Goal: Transaction & Acquisition: Obtain resource

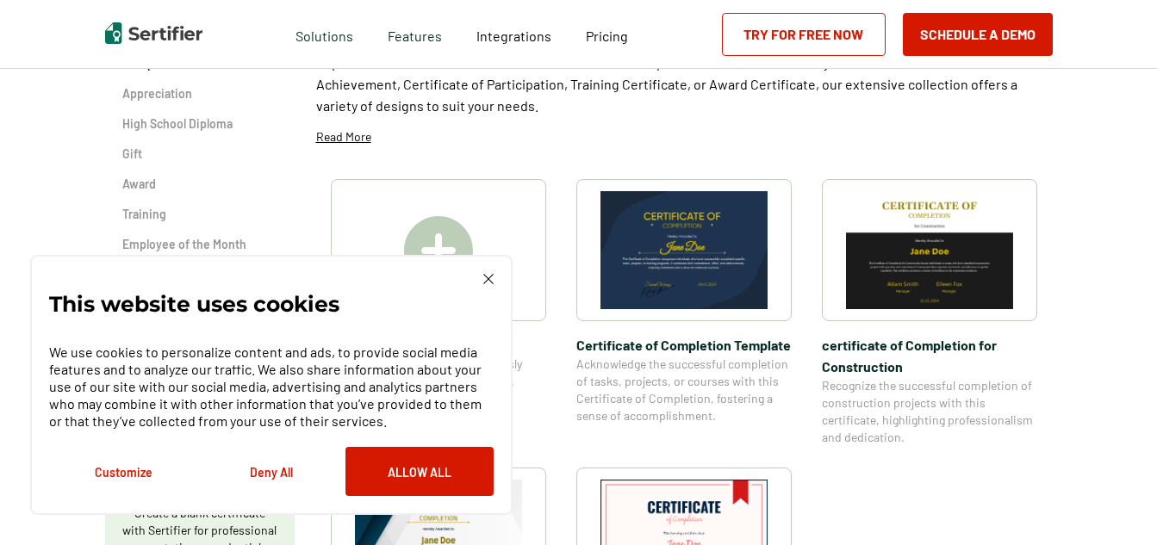
scroll to position [431, 0]
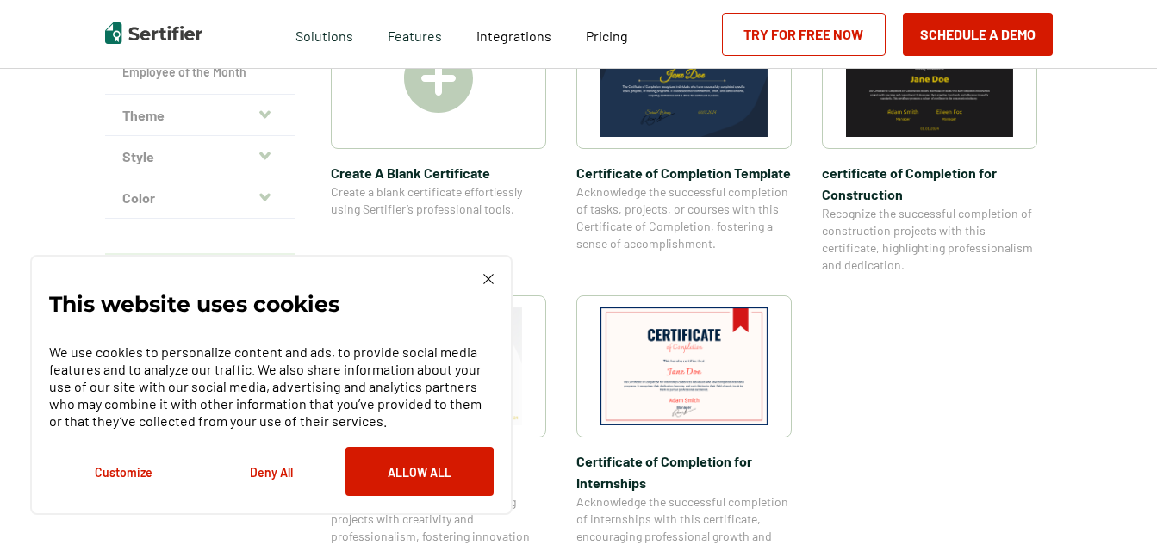
click at [419, 469] on button "Allow All" at bounding box center [420, 471] width 148 height 49
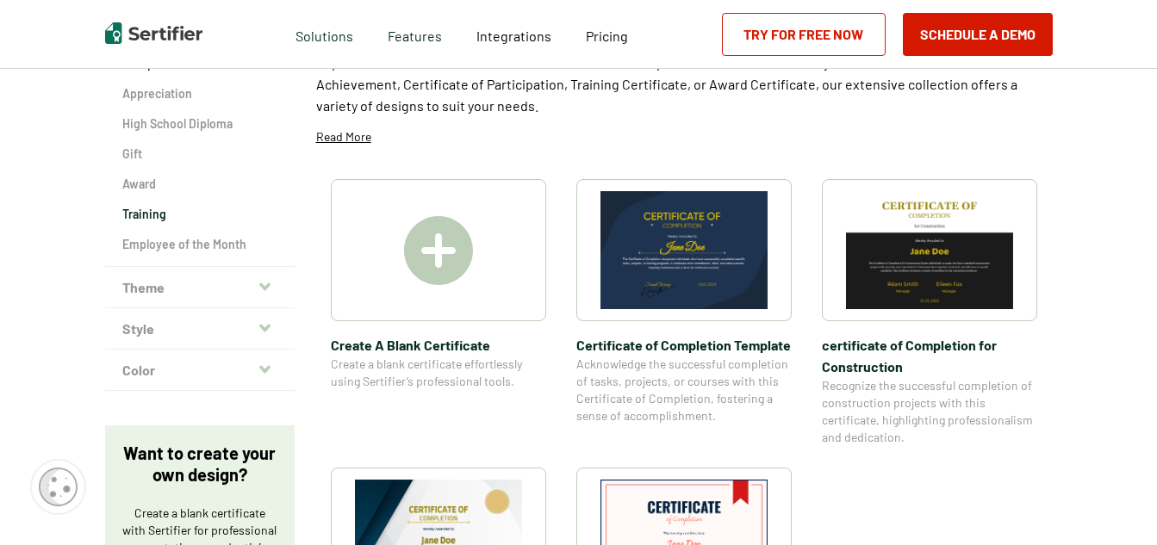
scroll to position [86, 0]
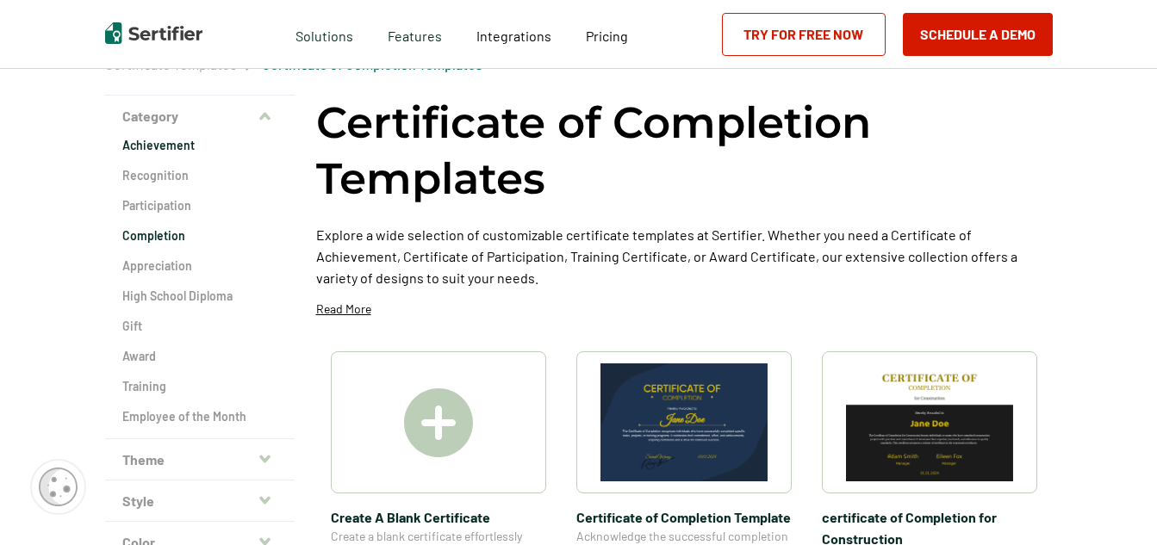
click at [186, 145] on h2 "Achievement" at bounding box center [199, 145] width 155 height 17
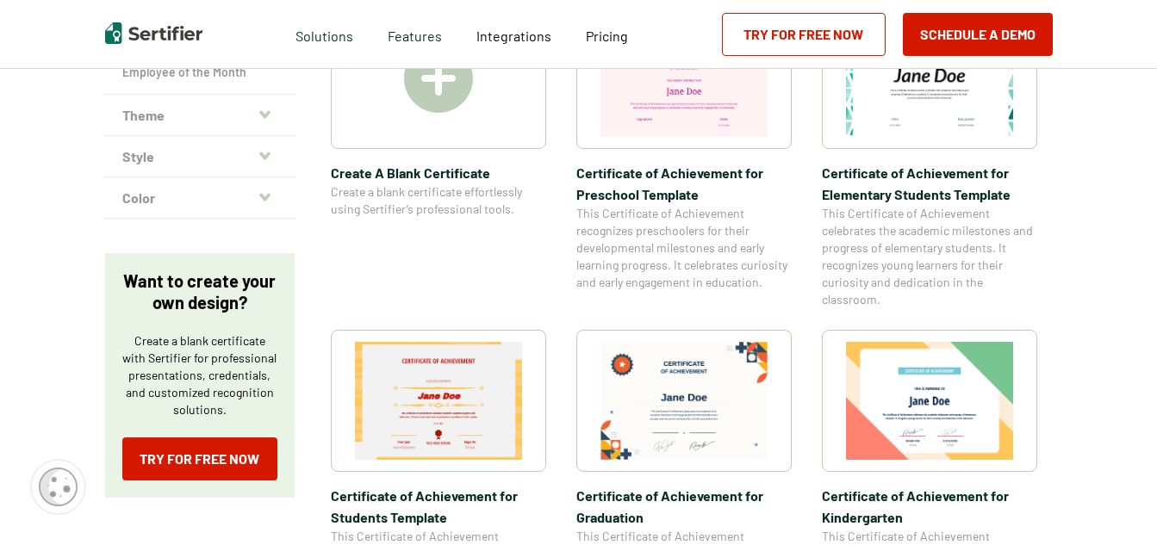
scroll to position [517, 0]
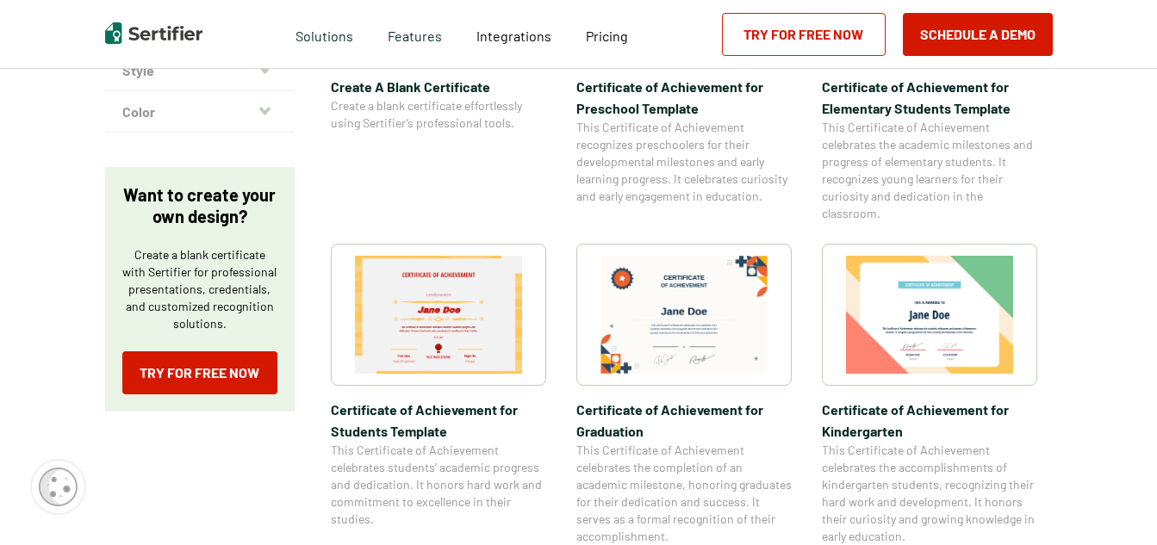
click at [476, 323] on img at bounding box center [438, 315] width 167 height 118
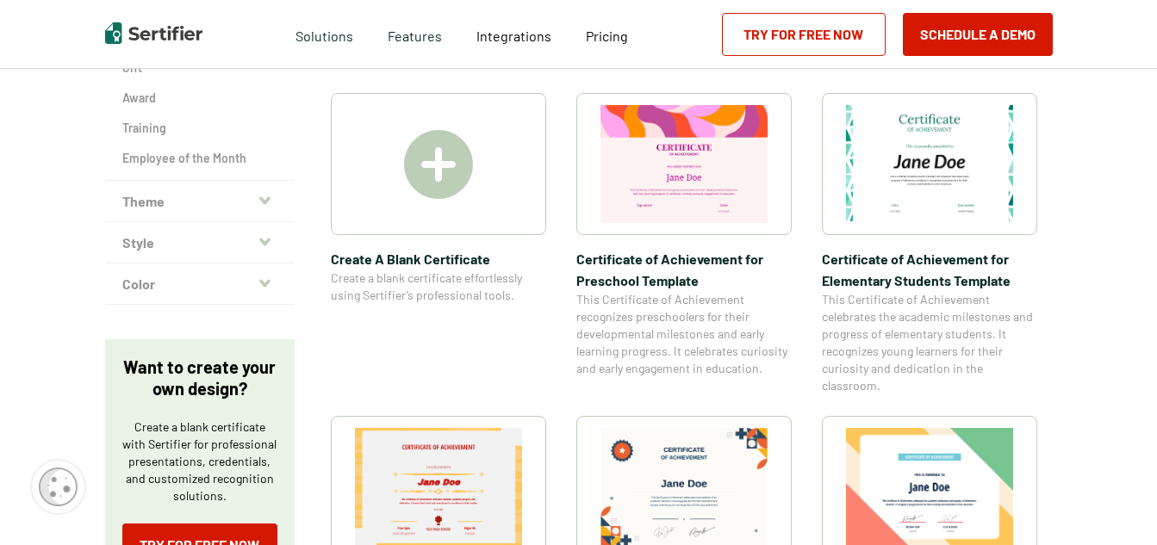
scroll to position [172, 0]
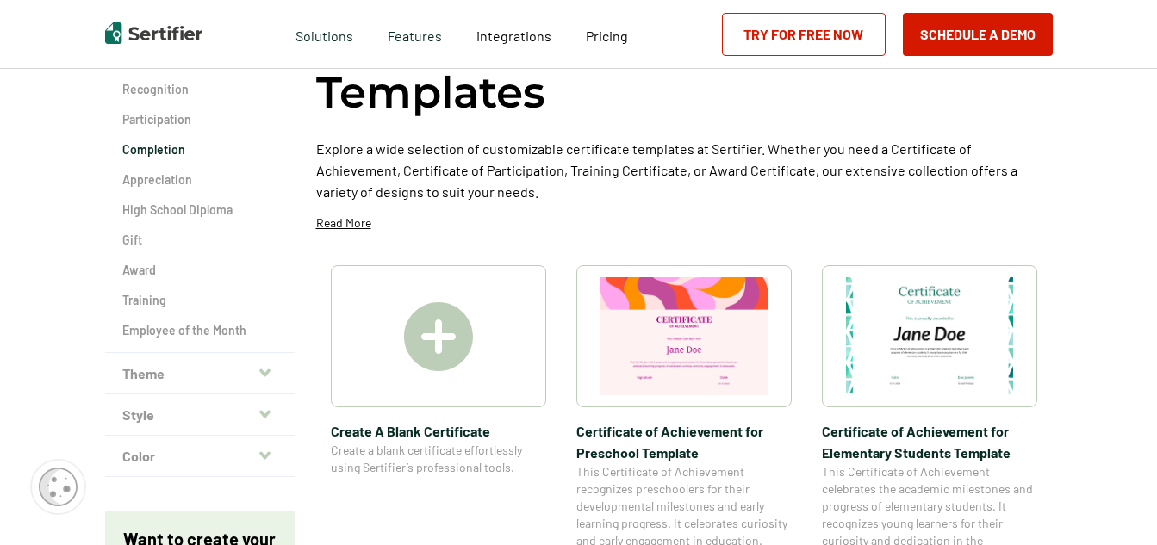
click at [166, 145] on h2 "Completion" at bounding box center [199, 149] width 155 height 17
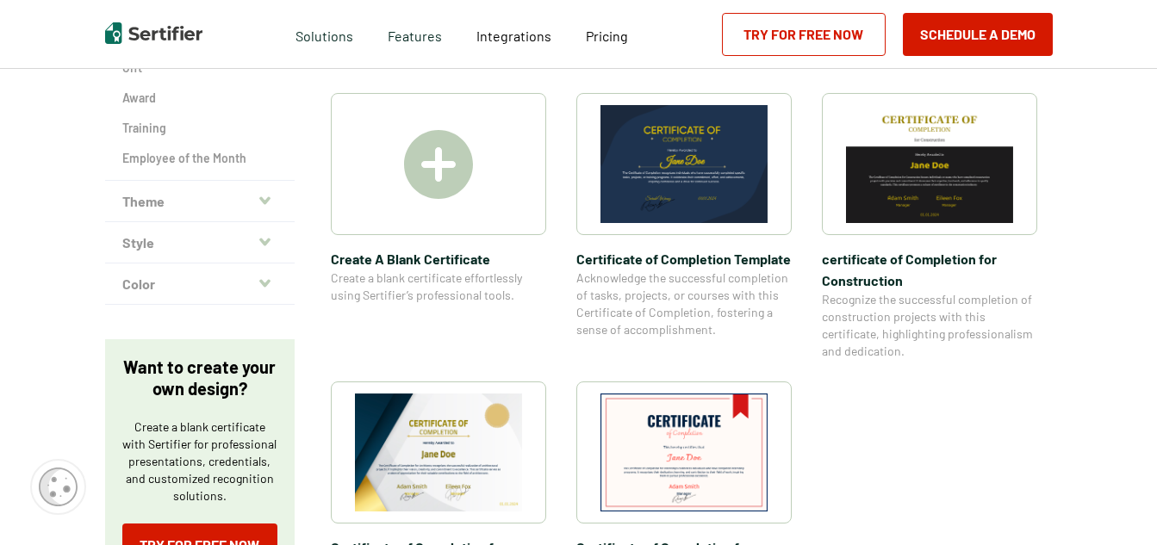
scroll to position [259, 0]
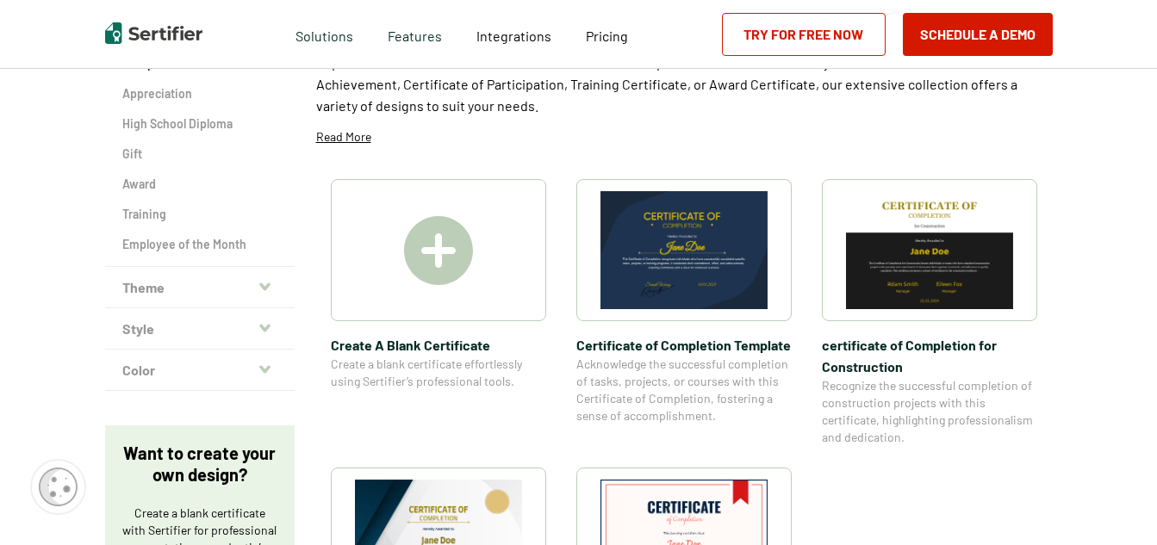
click at [687, 346] on span "Certificate of Completion Template" at bounding box center [684, 345] width 215 height 22
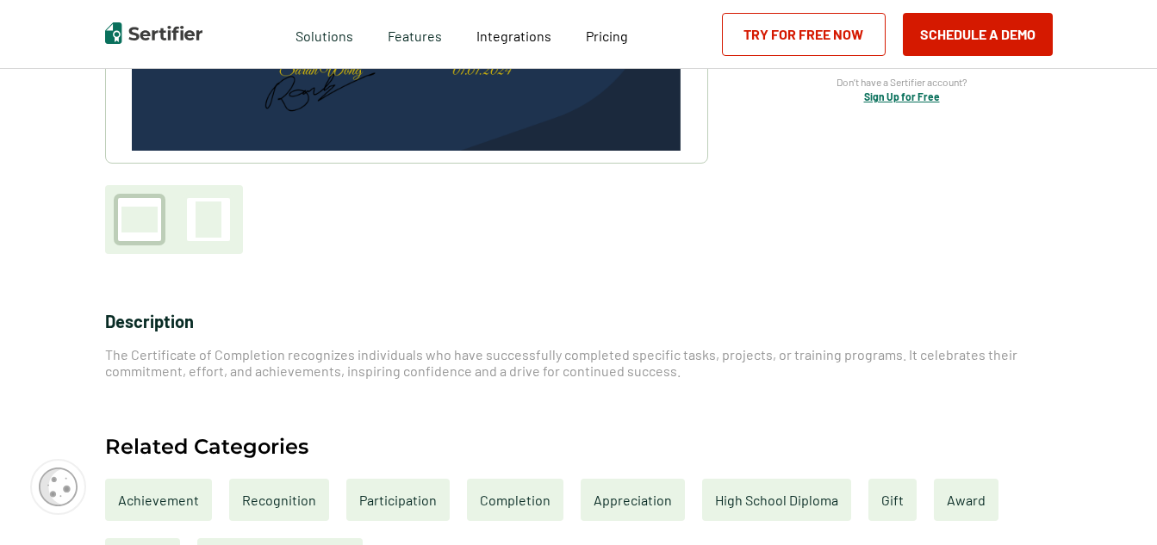
scroll to position [259, 0]
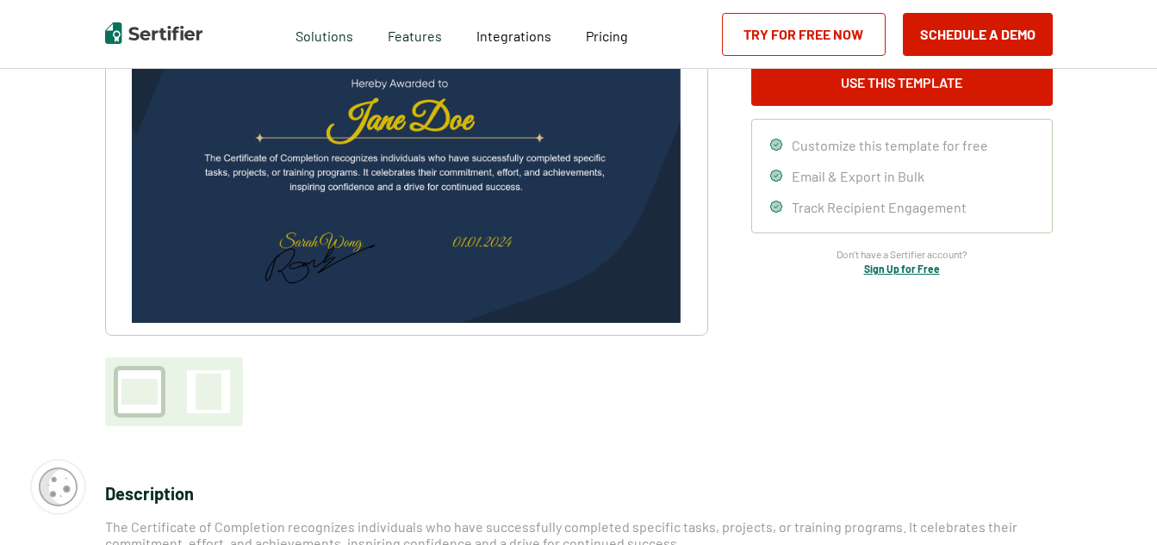
click at [209, 393] on div at bounding box center [209, 392] width 26 height 36
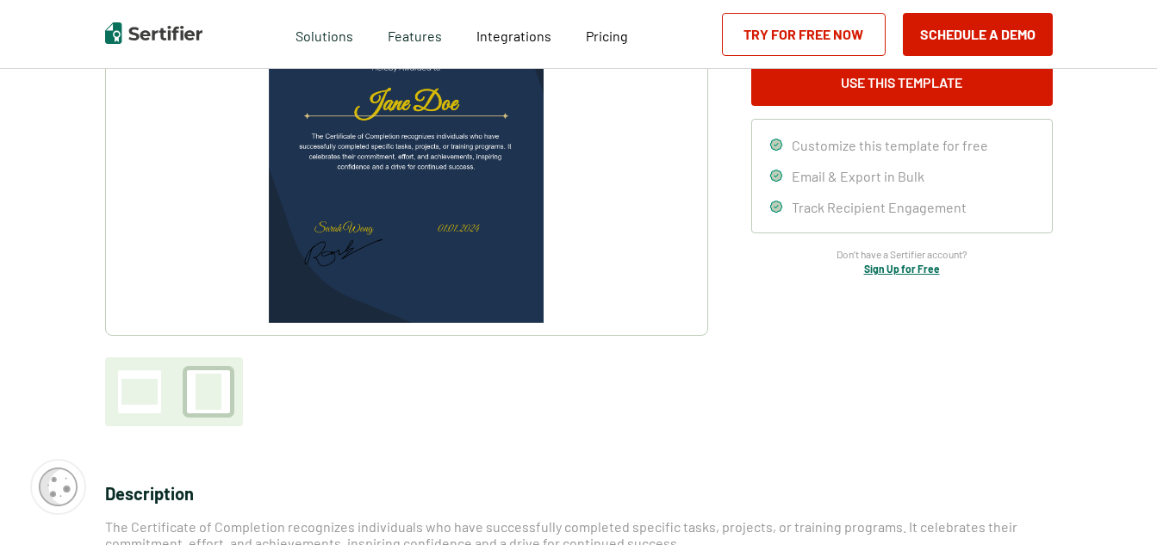
click at [131, 397] on div at bounding box center [140, 392] width 36 height 26
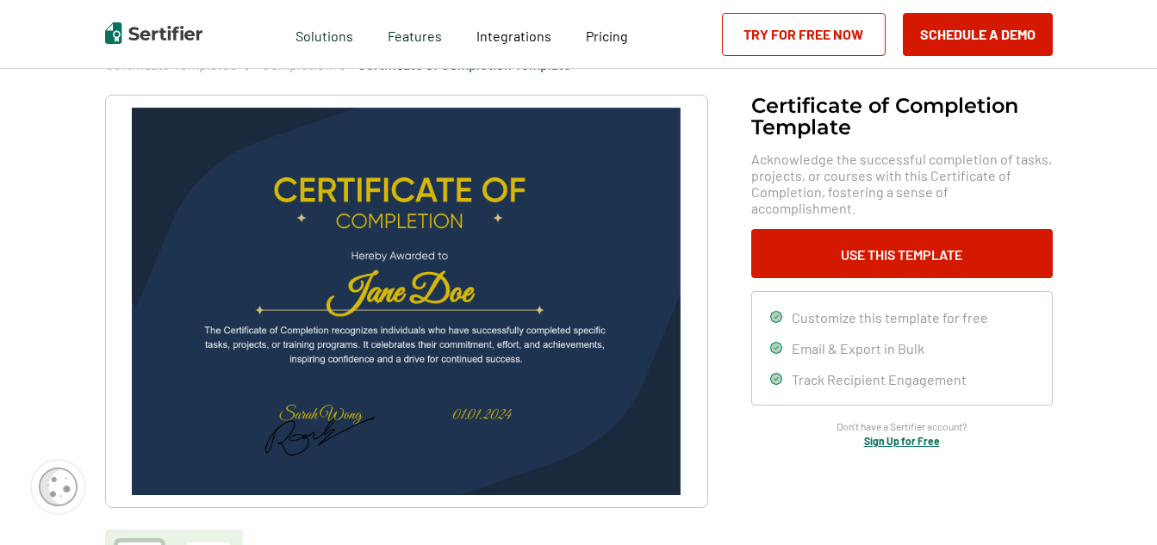
scroll to position [0, 0]
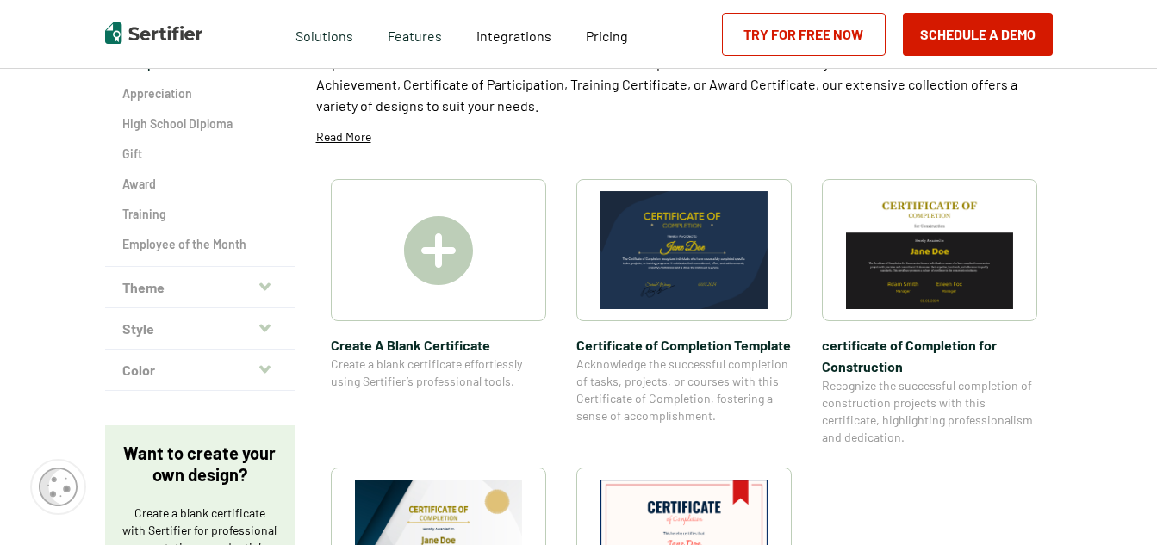
scroll to position [431, 0]
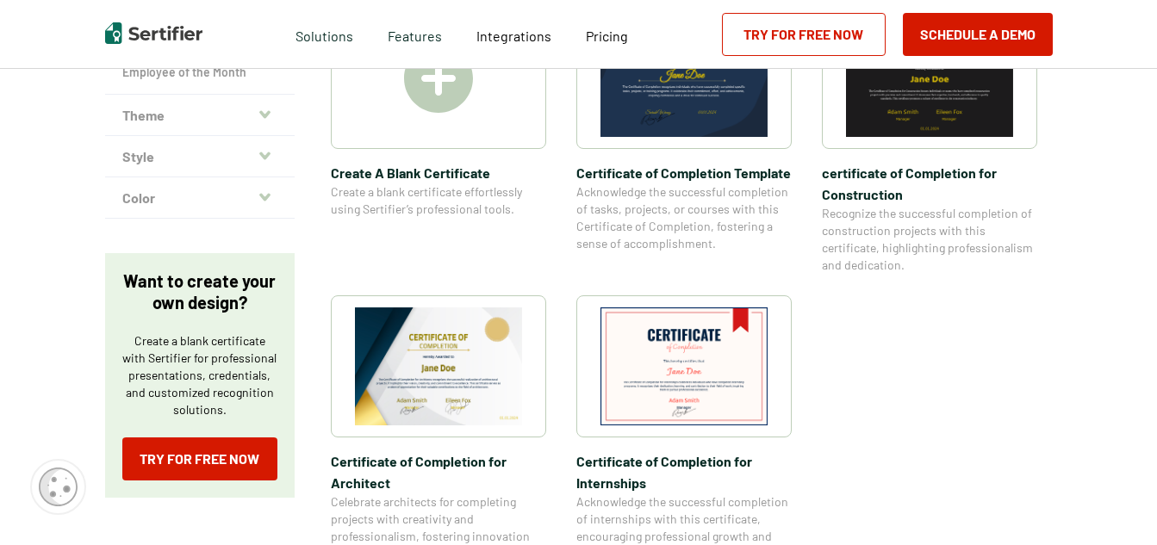
click at [694, 366] on img at bounding box center [684, 367] width 167 height 118
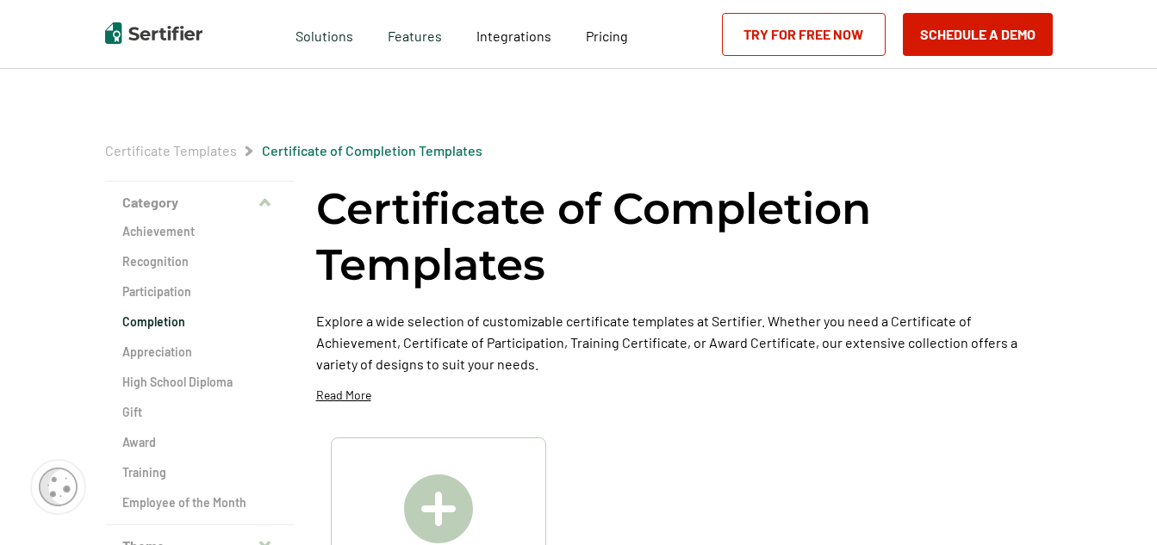
scroll to position [431, 0]
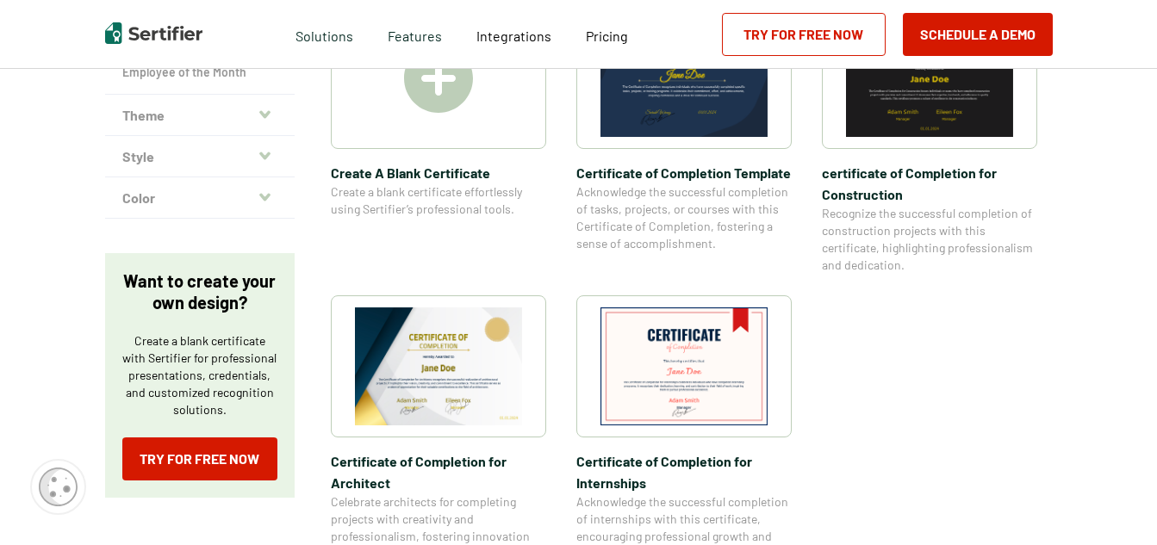
click at [714, 118] on img at bounding box center [684, 78] width 167 height 118
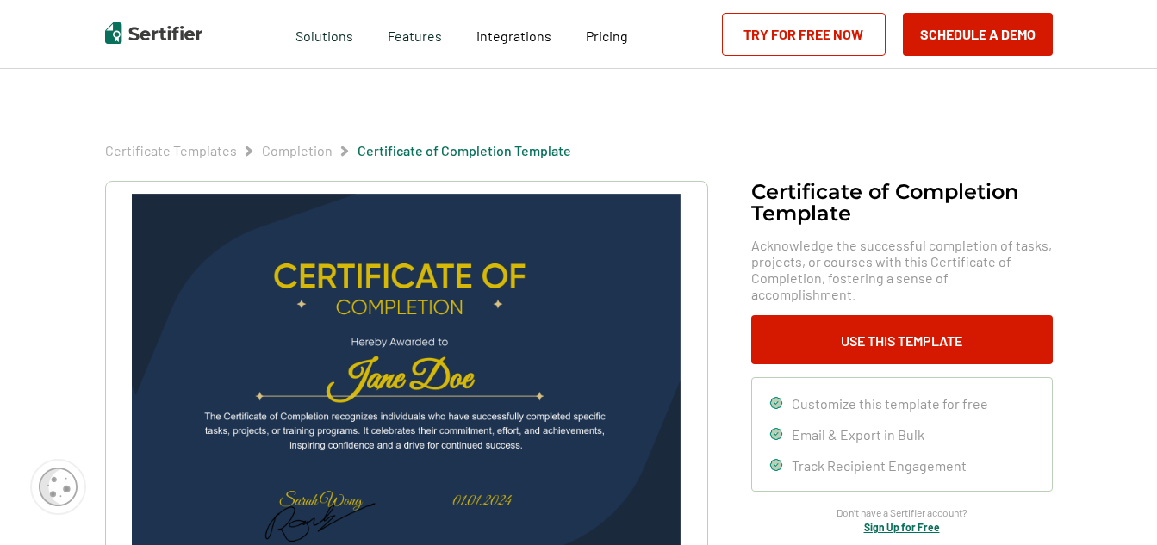
scroll to position [86, 0]
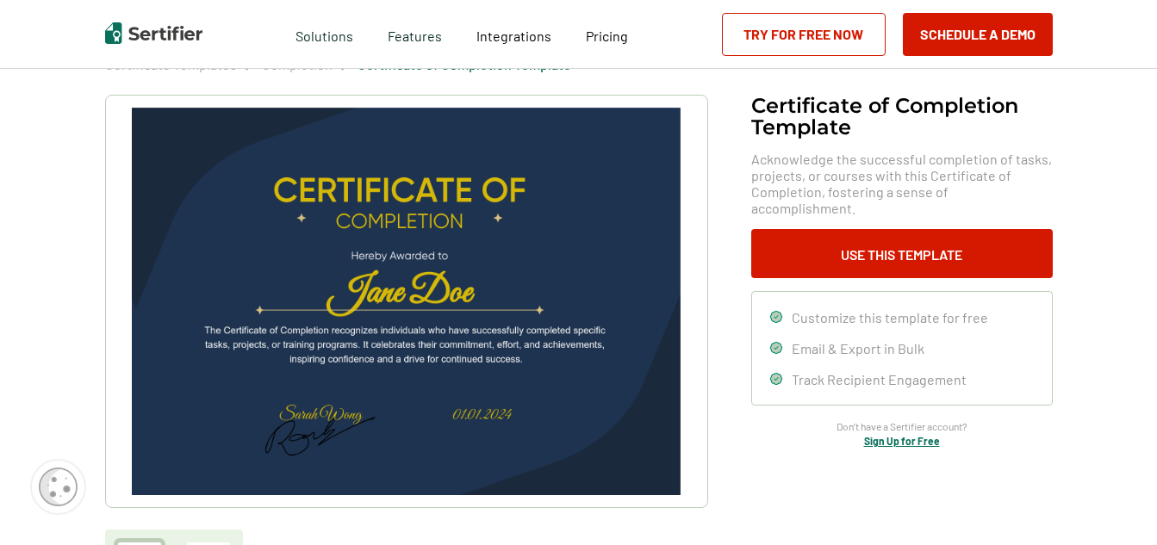
click at [779, 311] on icon at bounding box center [775, 316] width 11 height 11
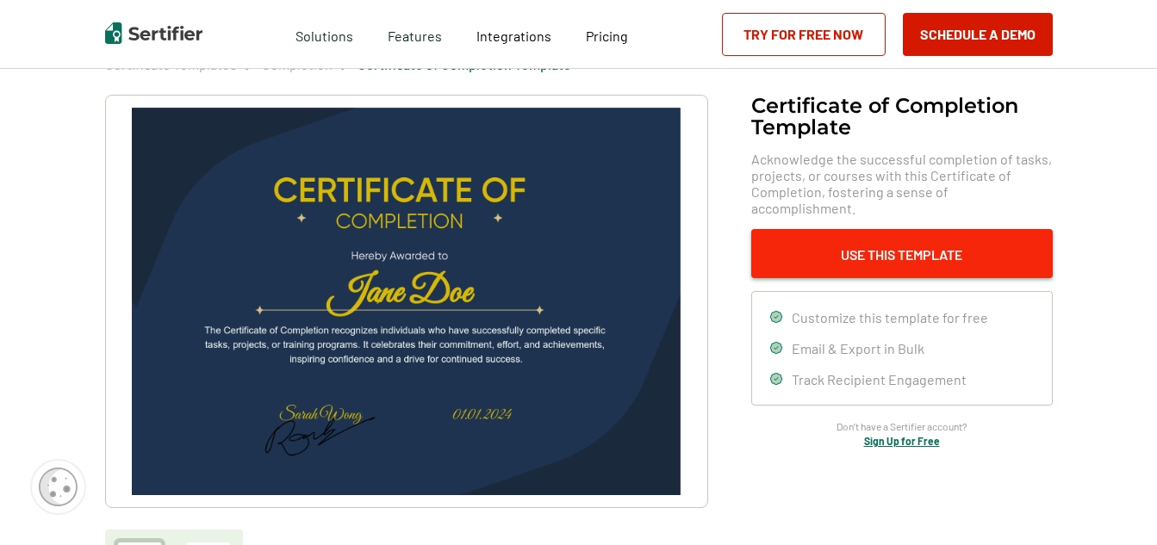
click at [865, 240] on button "Use This Template" at bounding box center [902, 253] width 302 height 49
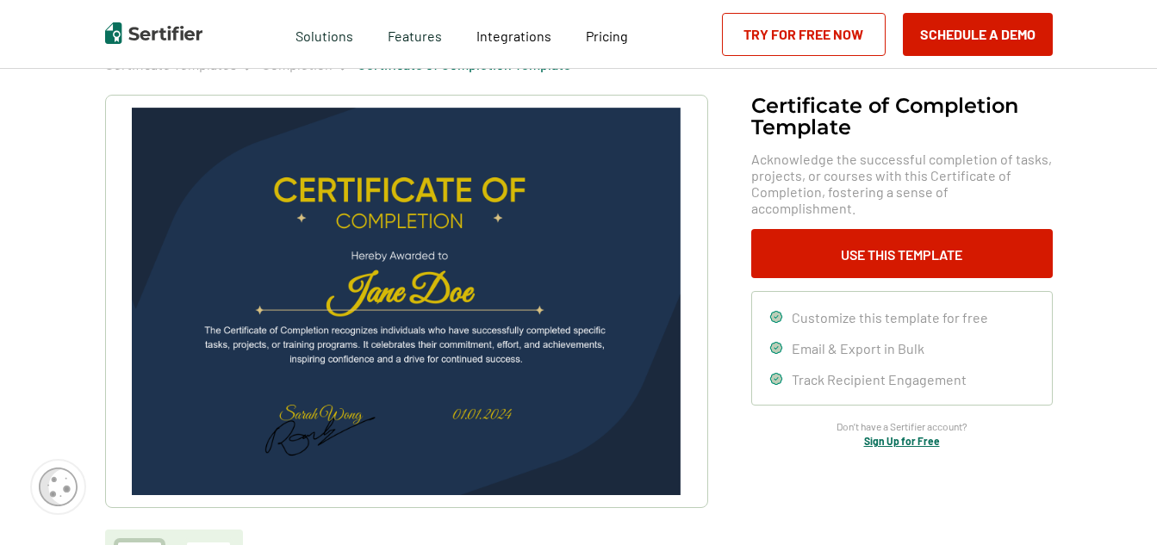
click at [923, 435] on link "Sign Up for Free" at bounding box center [902, 441] width 76 height 12
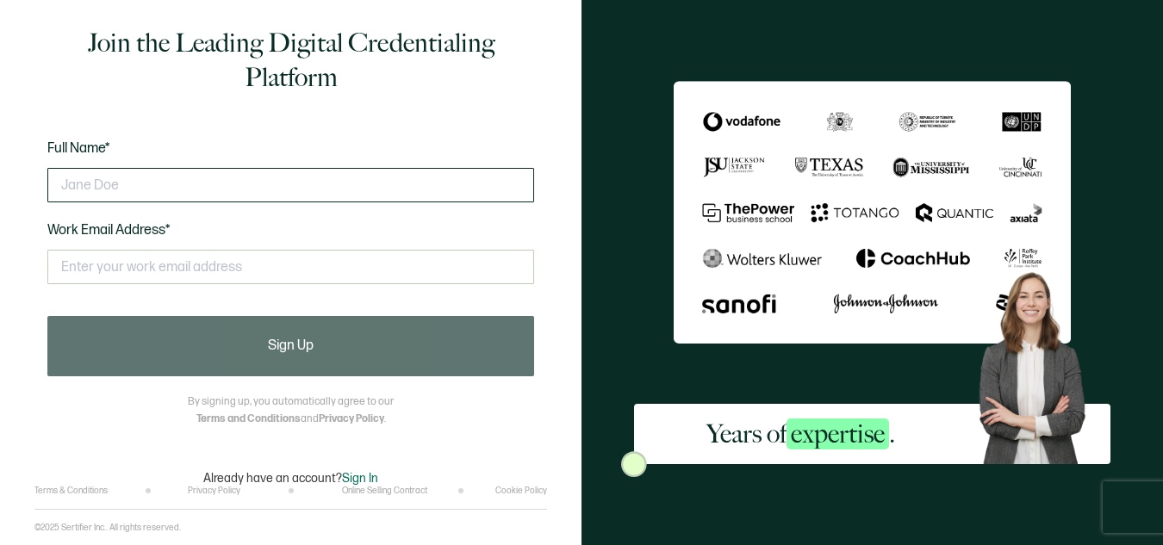
click at [130, 190] on input "text" at bounding box center [290, 185] width 487 height 34
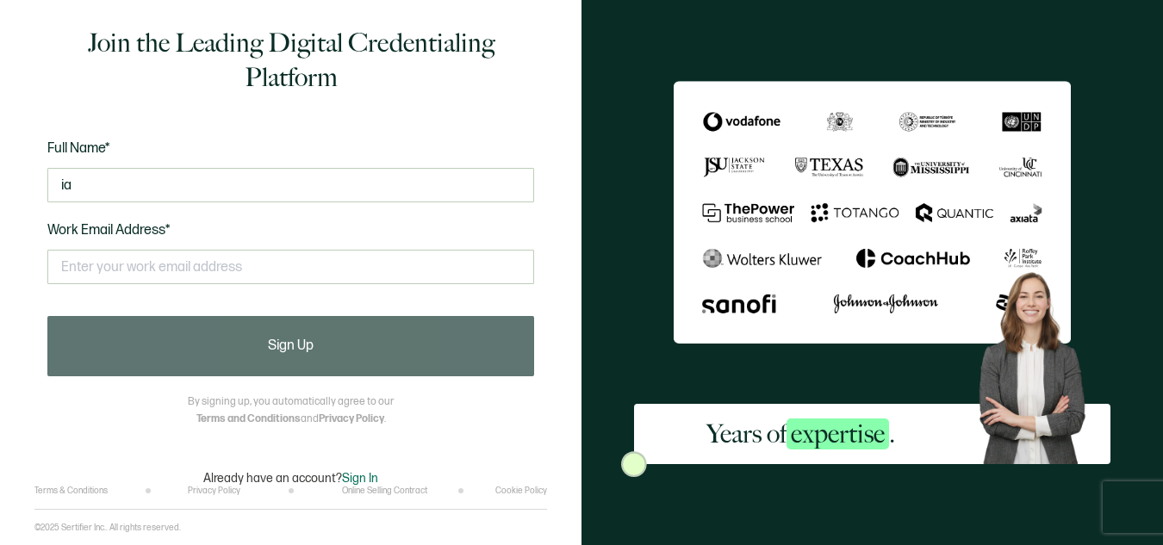
type input "i"
type input "Patricia Ippolito"
click at [216, 222] on div "Full Name* Patricia Ippolito Work Email Address* This doesn't look like a valid…" at bounding box center [290, 223] width 487 height 170
click at [119, 229] on span "Work Email Address*" at bounding box center [108, 230] width 123 height 16
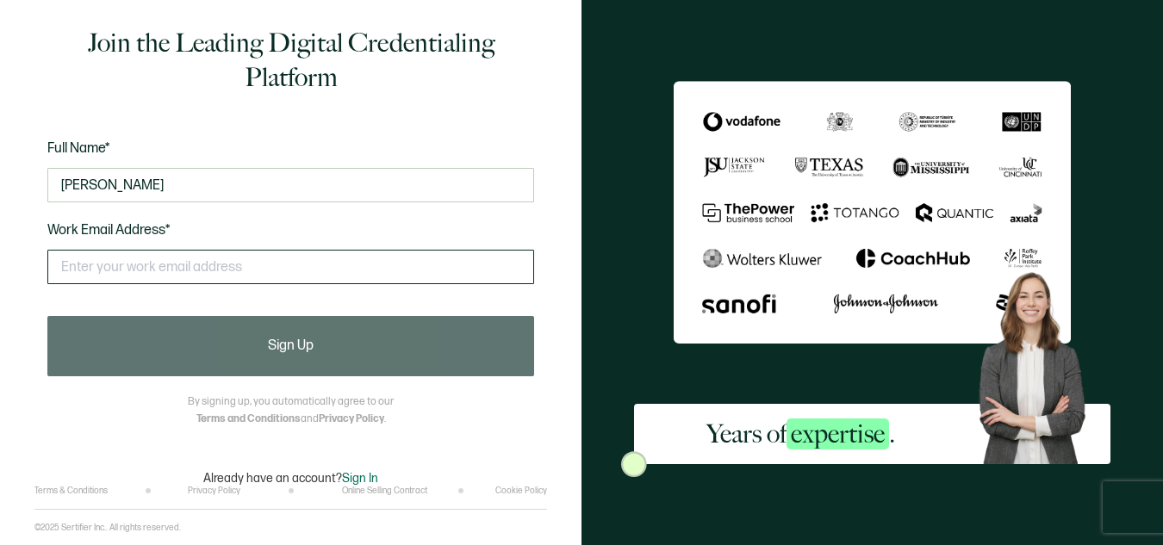
click at [64, 268] on input "text" at bounding box center [290, 267] width 487 height 34
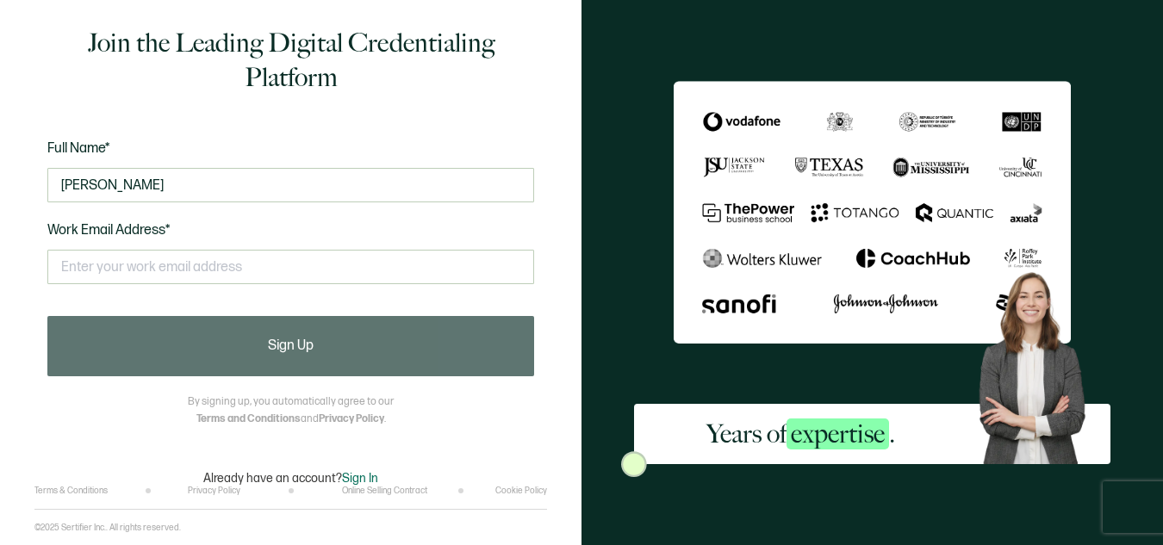
type input "patricia.ippolito@fredonia.edu"
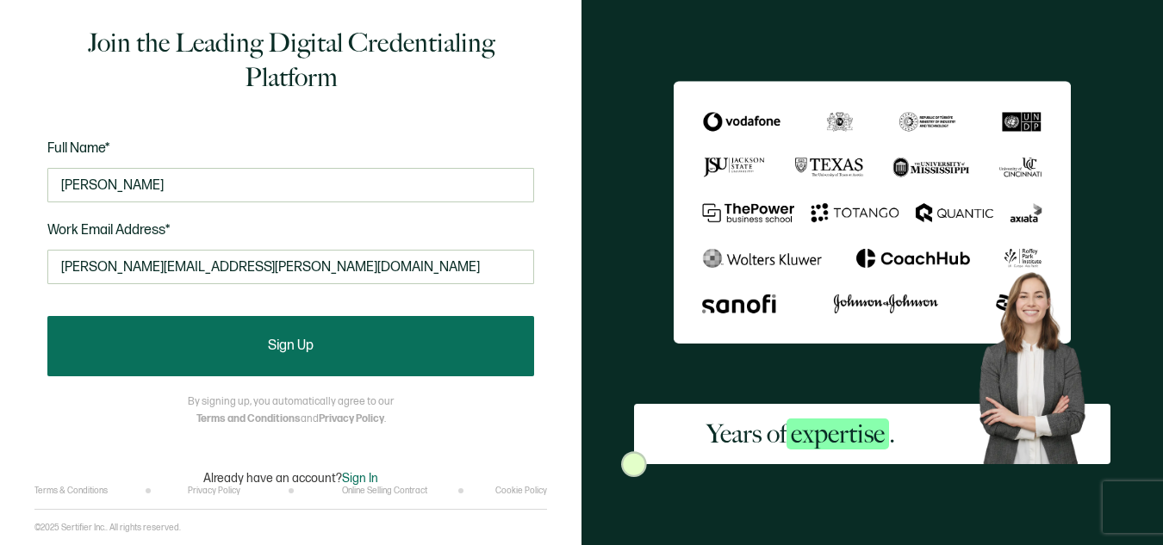
click at [301, 344] on span "Sign Up" at bounding box center [291, 347] width 46 height 14
